Goal: Task Accomplishment & Management: Use online tool/utility

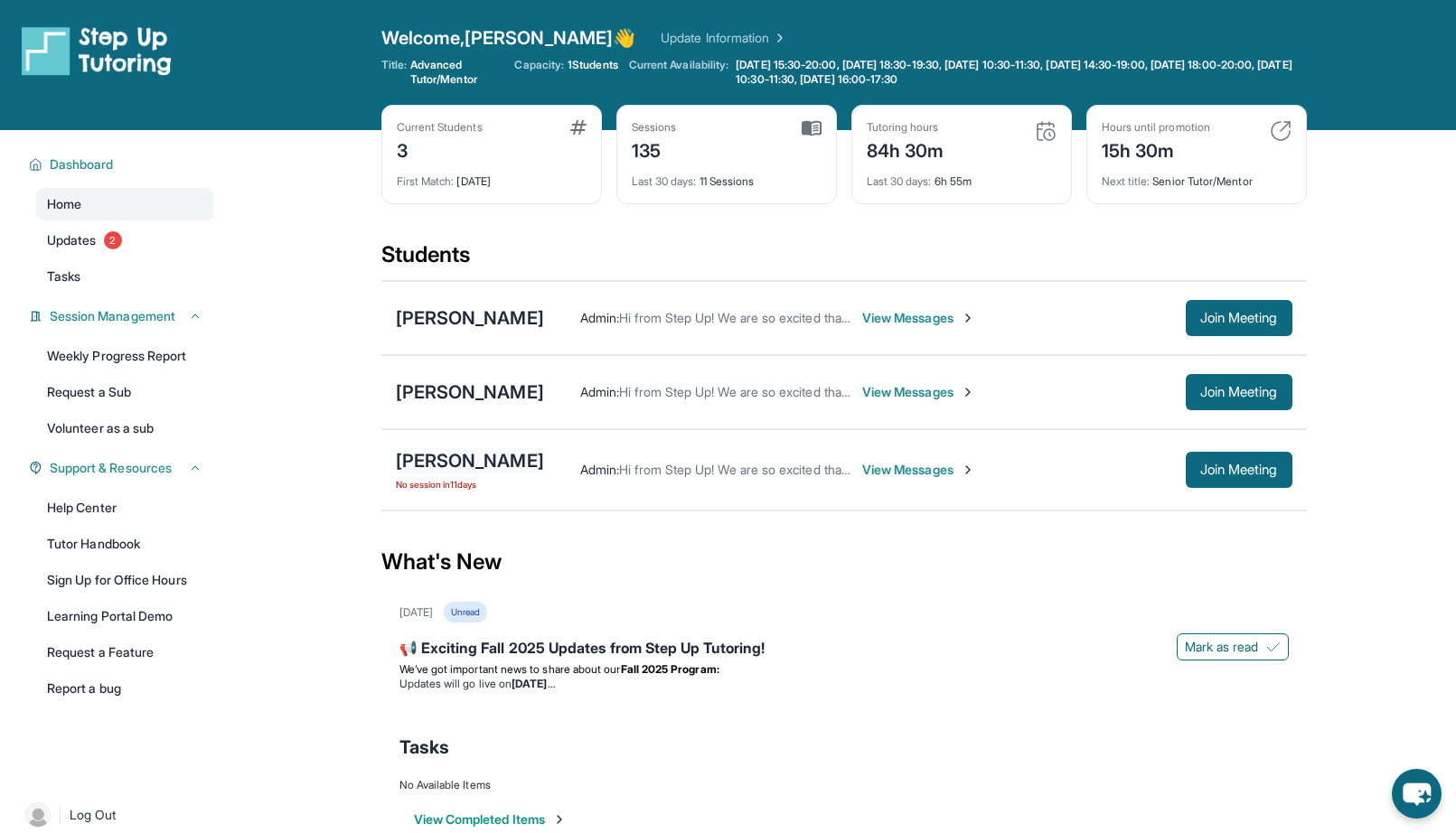
click at [520, 468] on div "[PERSON_NAME]" at bounding box center [470, 461] width 149 height 25
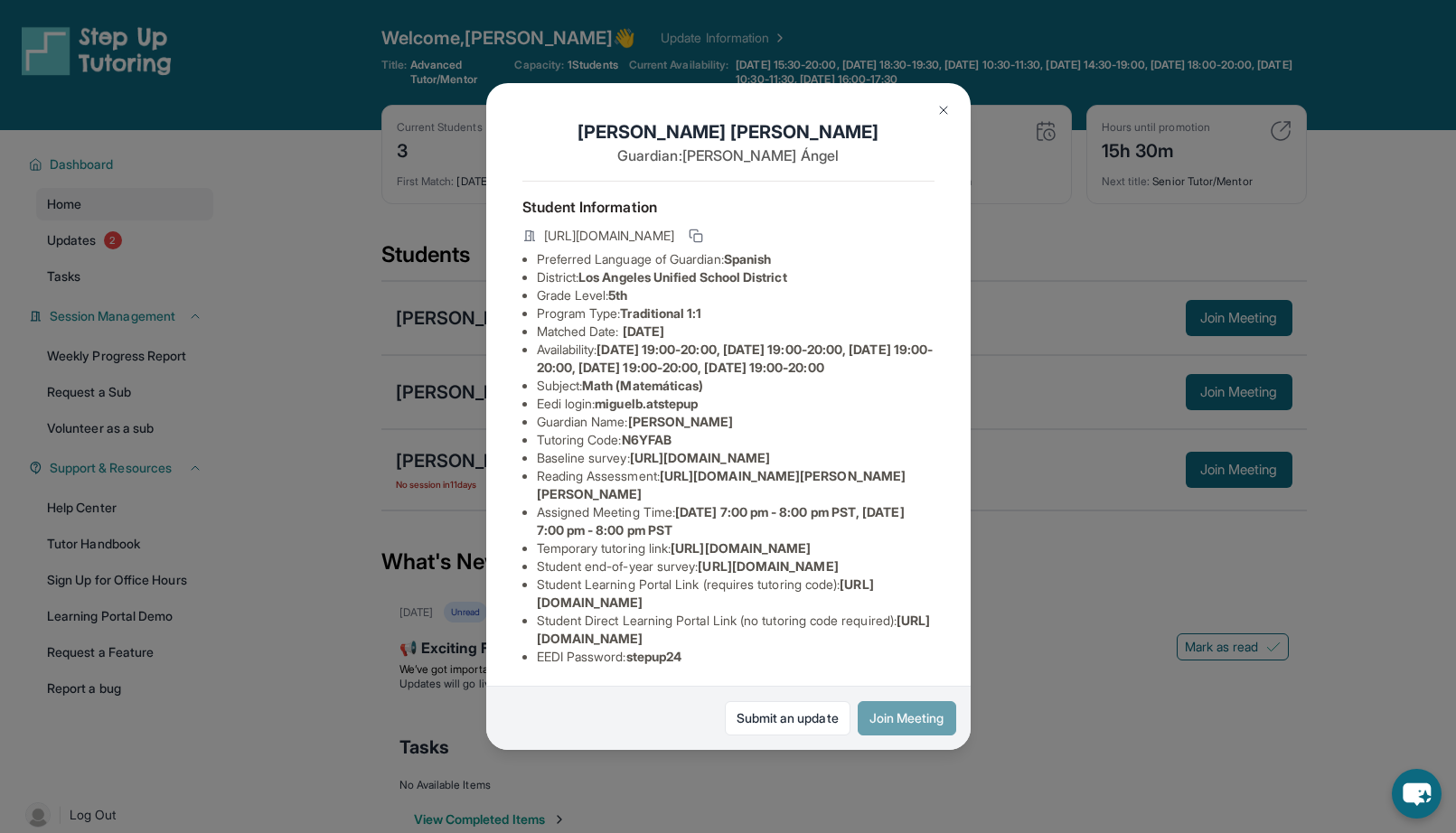
click at [906, 733] on button "Join Meeting" at bounding box center [907, 719] width 99 height 35
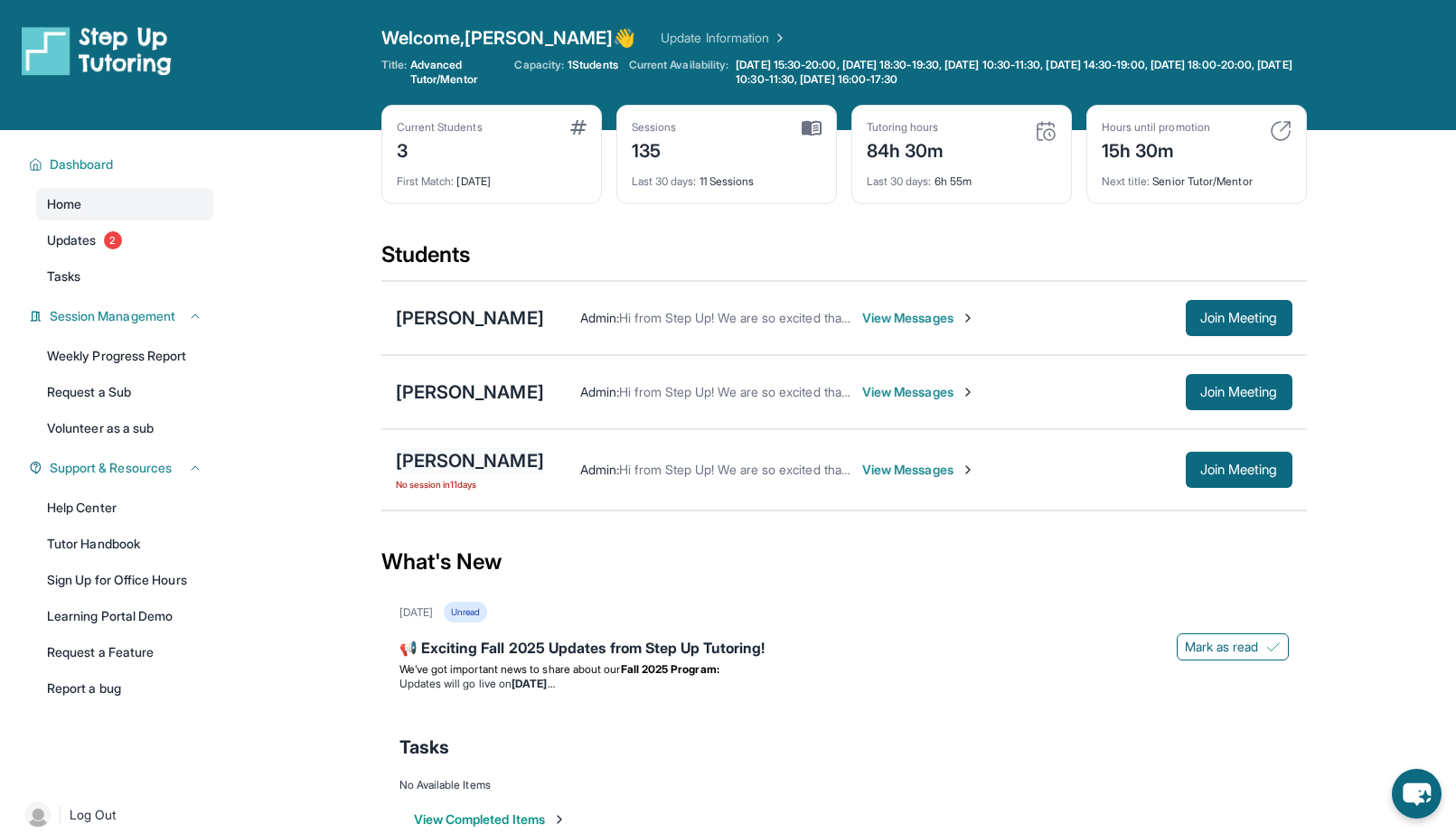
click at [490, 461] on div "[PERSON_NAME]" at bounding box center [470, 461] width 149 height 25
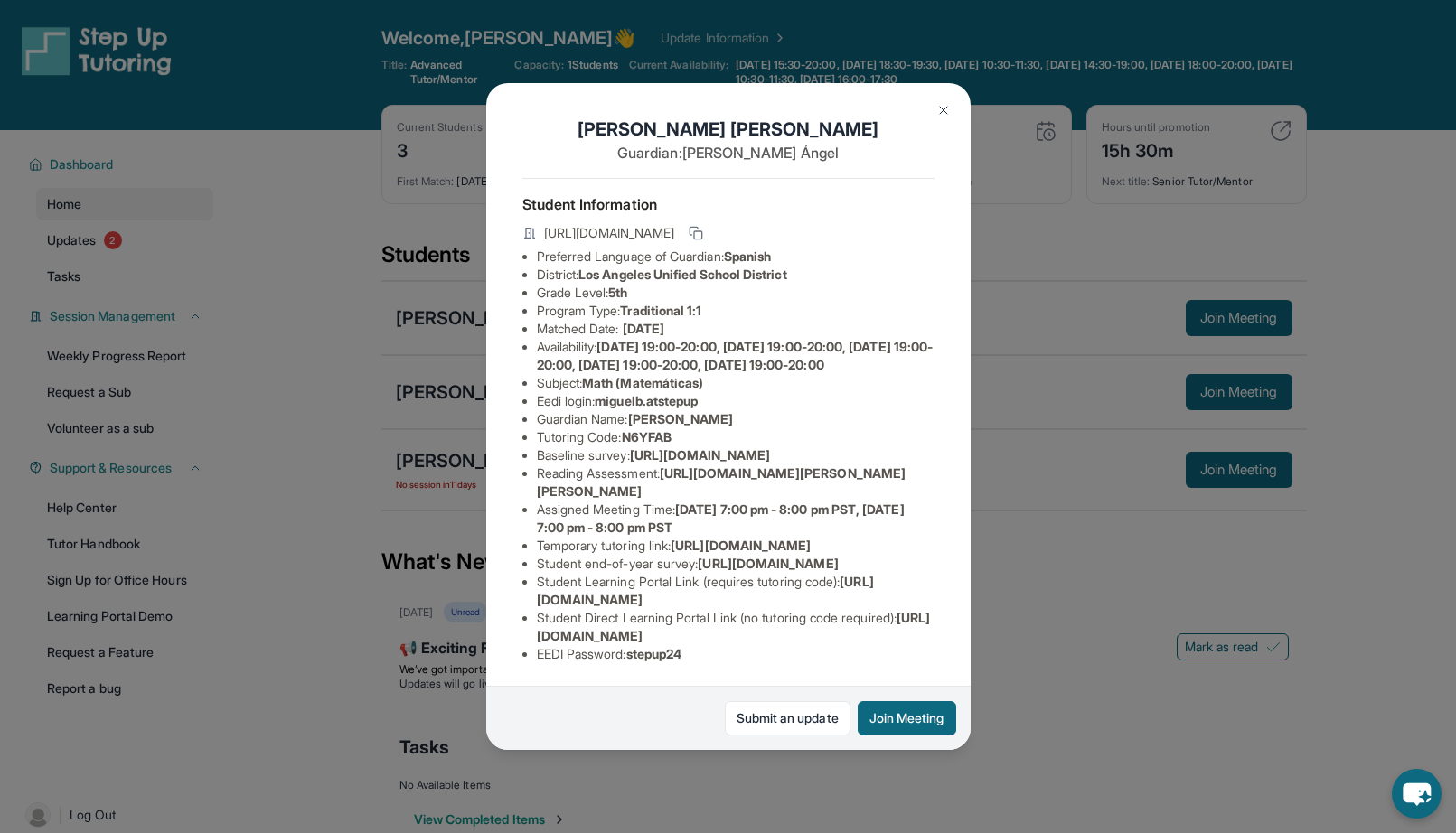
scroll to position [183, 0]
drag, startPoint x: 637, startPoint y: 651, endPoint x: 725, endPoint y: 659, distance: 88.4
click at [725, 659] on li "EEDI Password : stepup24" at bounding box center [735, 654] width 398 height 18
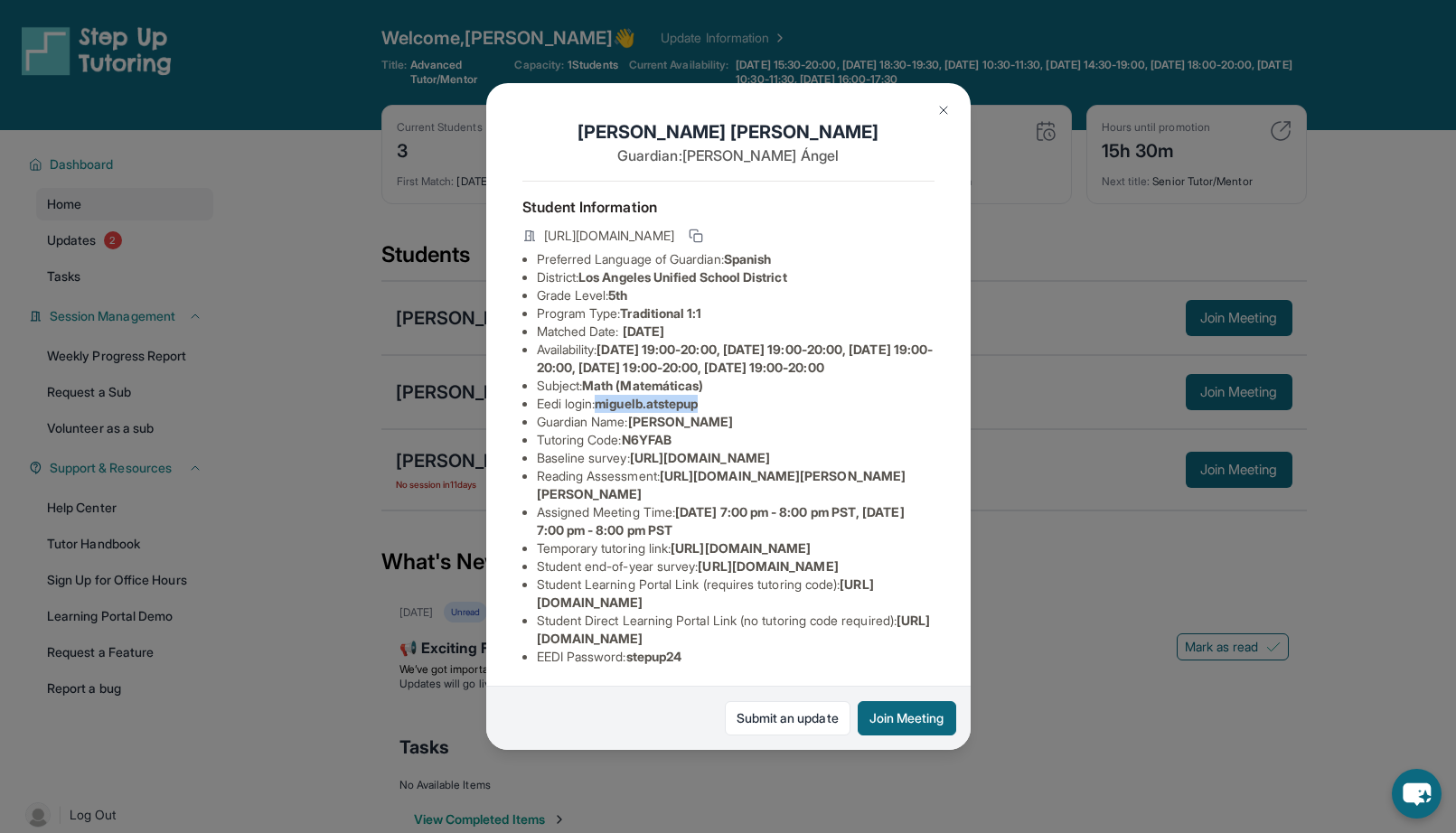
drag, startPoint x: 604, startPoint y: 422, endPoint x: 720, endPoint y: 424, distance: 116.0
click at [720, 413] on li "Eedi login : miguelb.atstepup" at bounding box center [735, 404] width 398 height 18
copy span "miguelb.atstepup"
click at [936, 106] on img at bounding box center [943, 109] width 14 height 14
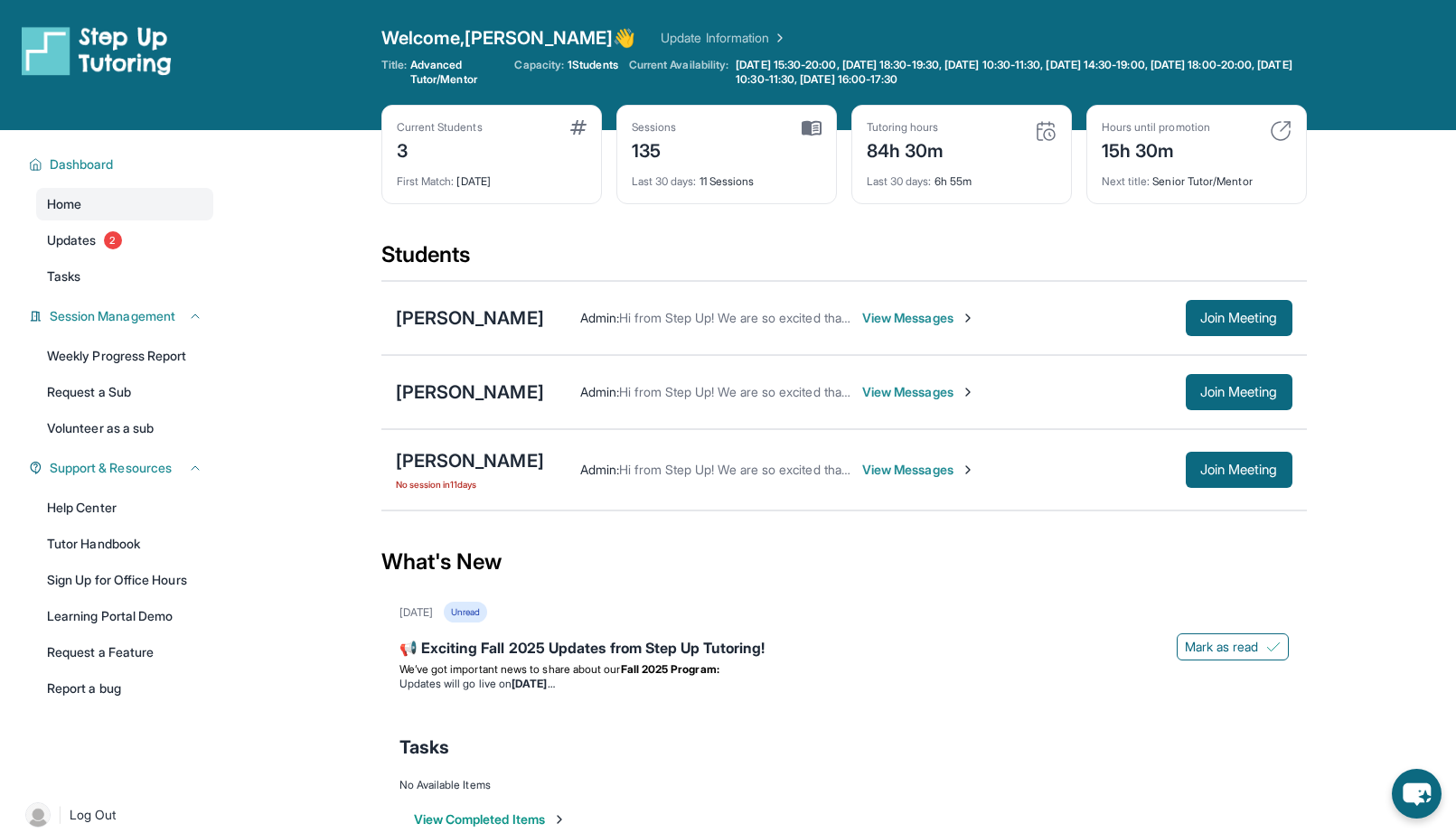
click at [467, 221] on div "Current Students 3 First Match : [DATE] Sessions 135 Last 30 days : 11 Sessions…" at bounding box center [844, 172] width 926 height 135
